Goal: Information Seeking & Learning: Stay updated

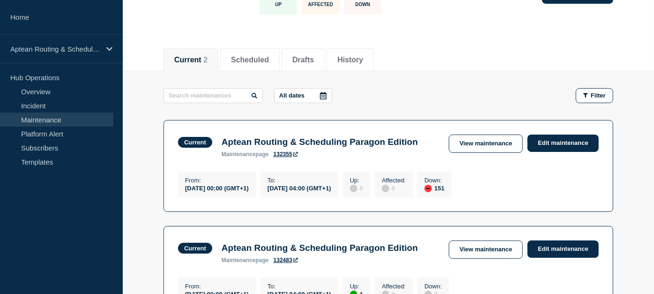
scroll to position [73, 0]
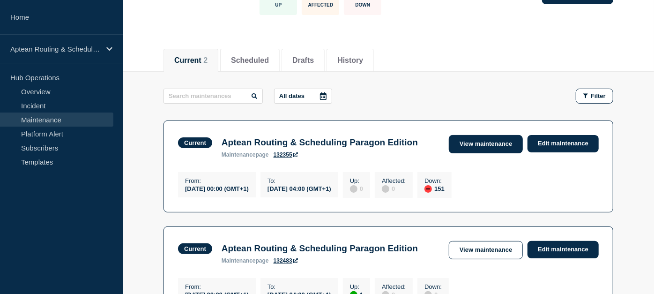
click at [484, 142] on link "View maintenance" at bounding box center [485, 144] width 74 height 18
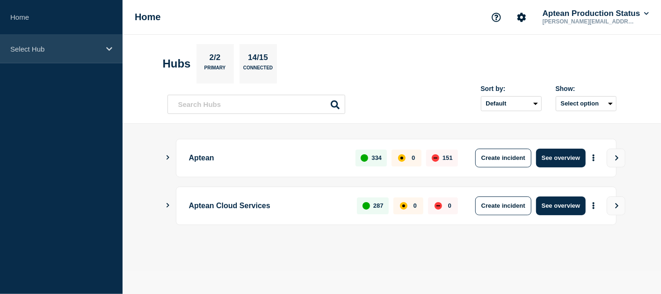
click at [97, 61] on div "Select Hub" at bounding box center [61, 49] width 123 height 29
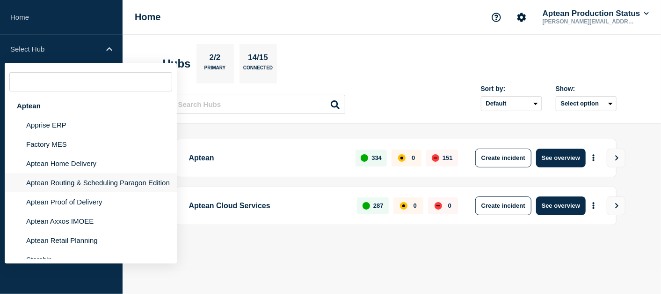
click at [129, 184] on li "Aptean Routing & Scheduling Paragon Edition" at bounding box center [91, 182] width 172 height 19
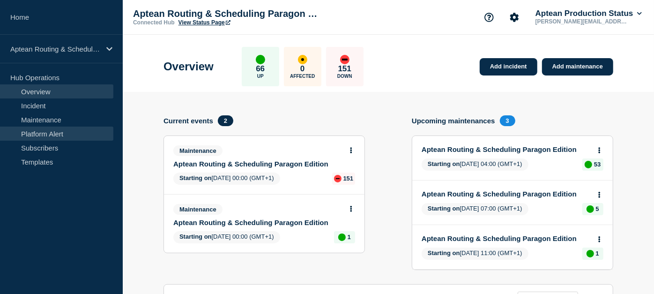
click at [49, 125] on link "Maintenance" at bounding box center [56, 119] width 113 height 14
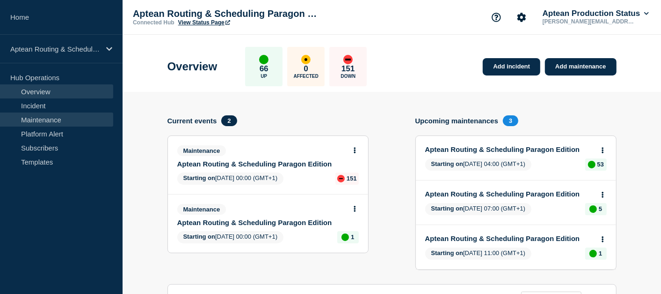
click at [49, 125] on link "Maintenance" at bounding box center [56, 119] width 113 height 14
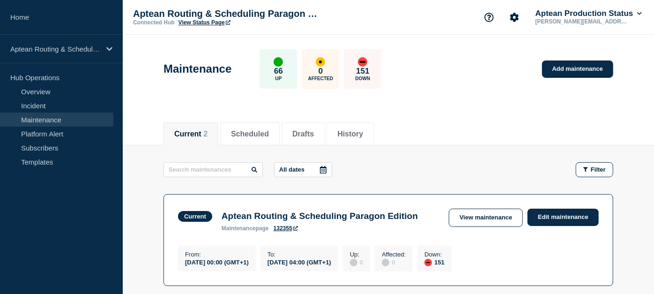
scroll to position [45, 0]
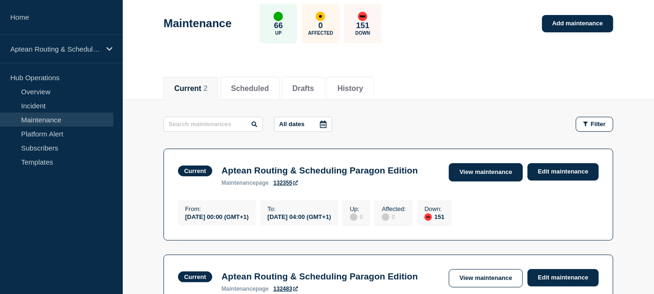
click at [485, 178] on link "View maintenance" at bounding box center [485, 172] width 74 height 18
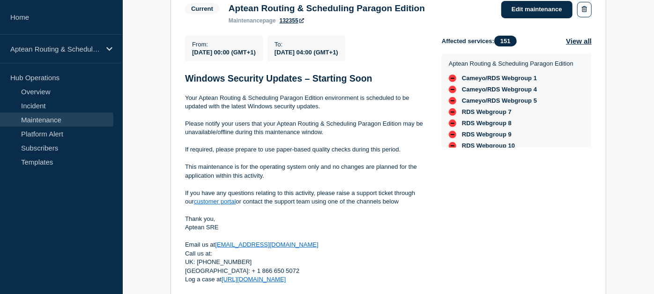
scroll to position [200, 0]
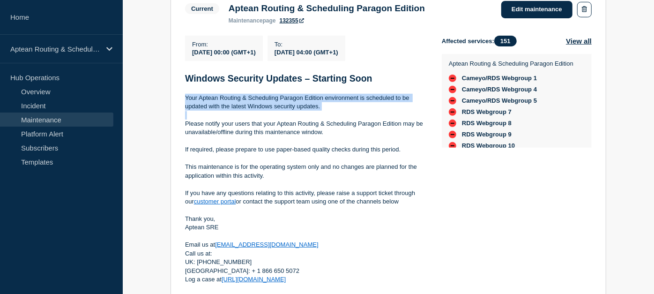
drag, startPoint x: 186, startPoint y: 100, endPoint x: 330, endPoint y: 115, distance: 144.5
click at [330, 115] on div "Windows Security Updates – Starting Soon Your Aptean Routing & Scheduling Parag…" at bounding box center [306, 190] width 242 height 237
copy p "Your Aptean Routing & Scheduling Paragon Edition environment is scheduled to be…"
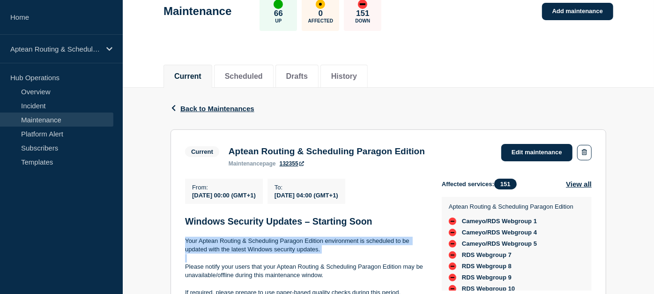
scroll to position [57, 0]
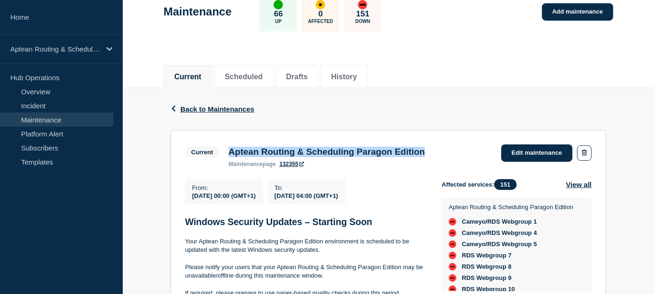
drag, startPoint x: 227, startPoint y: 150, endPoint x: 450, endPoint y: 154, distance: 223.3
click at [429, 154] on div "Aptean Routing & Scheduling Paragon Edition maintenance page 132355" at bounding box center [327, 157] width 206 height 21
copy h3 "Aptean Routing & Scheduling Paragon Edition"
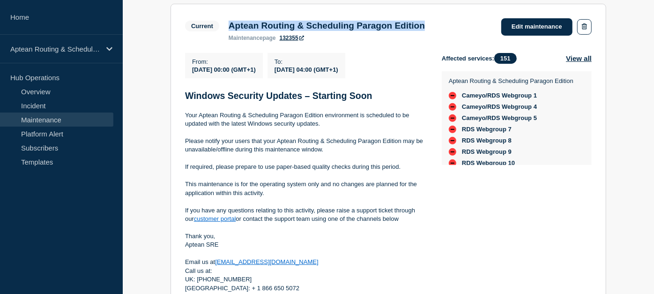
scroll to position [183, 0]
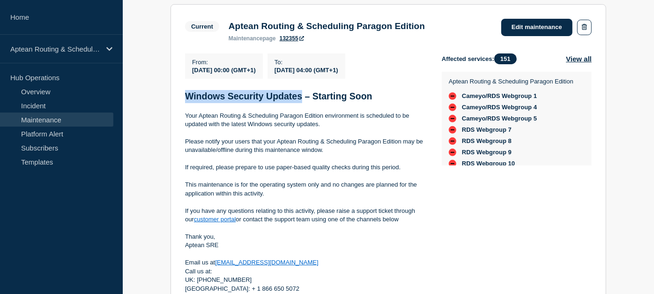
drag, startPoint x: 301, startPoint y: 102, endPoint x: 176, endPoint y: 104, distance: 125.0
click at [176, 104] on section "Current Aptean Routing & Scheduling Paragon Edition maintenance page 132355 Edi…" at bounding box center [387, 173] width 435 height 338
copy strong "Windows Security Updates"
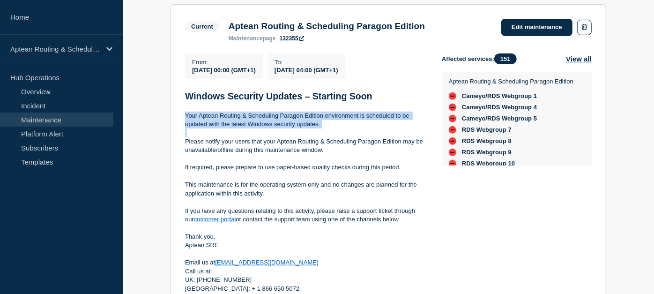
drag, startPoint x: 184, startPoint y: 115, endPoint x: 319, endPoint y: 136, distance: 137.3
click at [319, 136] on section "Current Aptean Routing & Scheduling Paragon Edition maintenance page 132355 Edi…" at bounding box center [387, 173] width 435 height 338
copy p "Your Aptean Routing & Scheduling Paragon Edition environment is scheduled to be…"
